Goal: Task Accomplishment & Management: Manage account settings

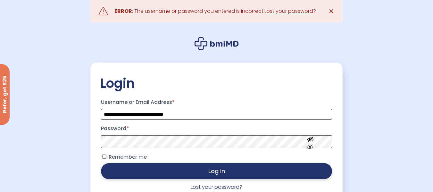
click at [247, 173] on button "Log in" at bounding box center [216, 171] width 231 height 16
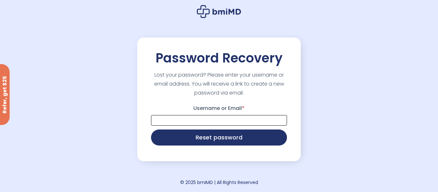
click at [236, 118] on input "Username or Email *" at bounding box center [219, 120] width 136 height 11
type input "**********"
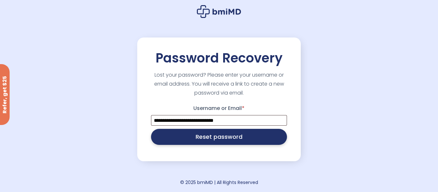
click at [260, 140] on button "Reset password" at bounding box center [219, 137] width 136 height 16
